Goal: Check status: Check status

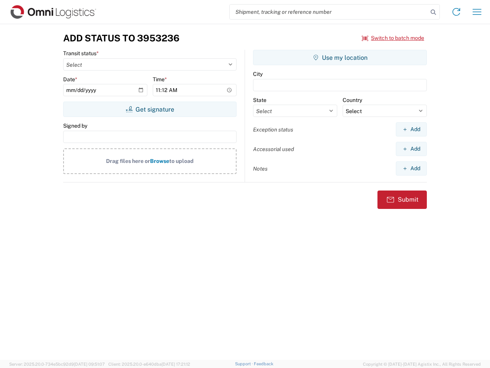
click at [329, 12] on input "search" at bounding box center [329, 12] width 198 height 15
click at [434, 12] on icon at bounding box center [433, 12] width 11 height 11
click at [457, 12] on icon at bounding box center [457, 12] width 12 height 12
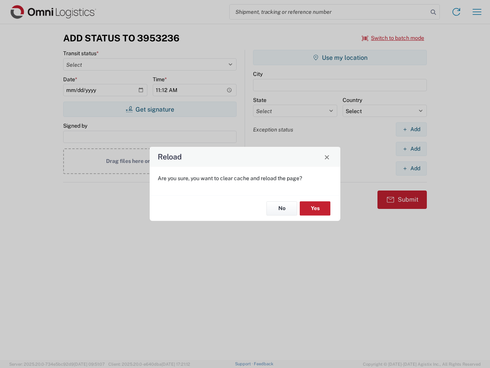
click at [477, 12] on div "Reload Are you sure, you want to clear cache and reload the page? No Yes" at bounding box center [245, 184] width 490 height 368
click at [394, 38] on div "Reload Are you sure, you want to clear cache and reload the page? No Yes" at bounding box center [245, 184] width 490 height 368
click at [150, 109] on div "Reload Are you sure, you want to clear cache and reload the page? No Yes" at bounding box center [245, 184] width 490 height 368
click at [340, 57] on div "Reload Are you sure, you want to clear cache and reload the page? No Yes" at bounding box center [245, 184] width 490 height 368
click at [412, 129] on div "Reload Are you sure, you want to clear cache and reload the page? No Yes" at bounding box center [245, 184] width 490 height 368
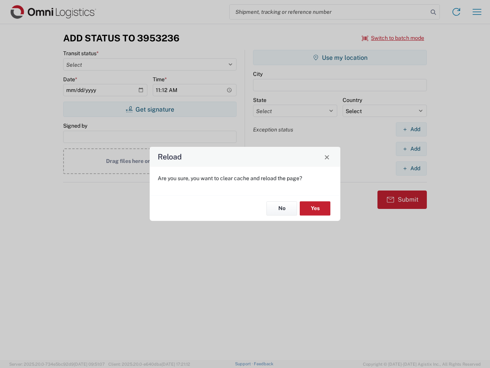
click at [412, 149] on div "Reload Are you sure, you want to clear cache and reload the page? No Yes" at bounding box center [245, 184] width 490 height 368
click at [412, 168] on div "Reload Are you sure, you want to clear cache and reload the page? No Yes" at bounding box center [245, 184] width 490 height 368
